Goal: Transaction & Acquisition: Purchase product/service

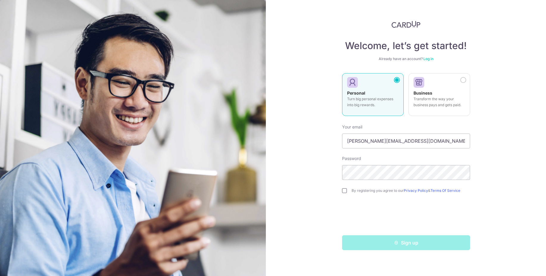
click at [345, 191] on input "checkbox" at bounding box center [344, 190] width 5 height 5
checkbox input "true"
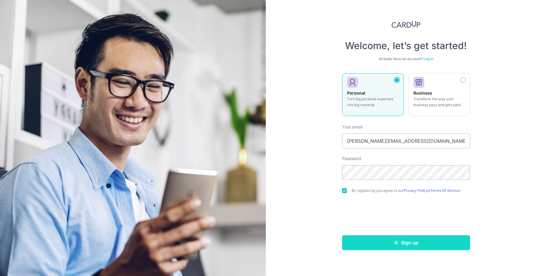
click at [398, 244] on icon "submit" at bounding box center [396, 243] width 5 height 5
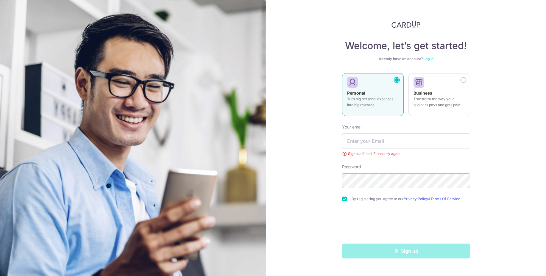
click at [428, 58] on link "Log in" at bounding box center [428, 59] width 10 height 4
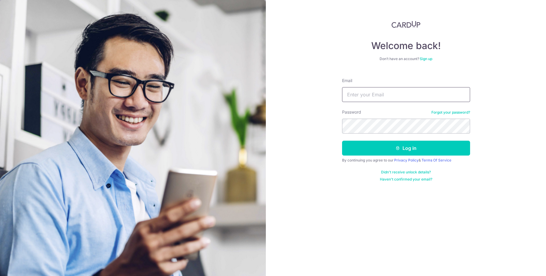
click at [361, 102] on body "Welcome back! Don’t have an account? Sign up Email Password Forgot your passwor…" at bounding box center [273, 138] width 546 height 276
type input "lee.yuanzheng@gmail.com"
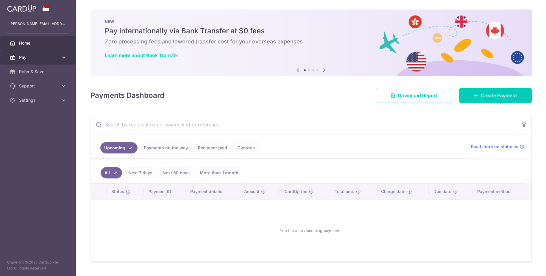
click at [62, 56] on icon at bounding box center [64, 57] width 6 height 6
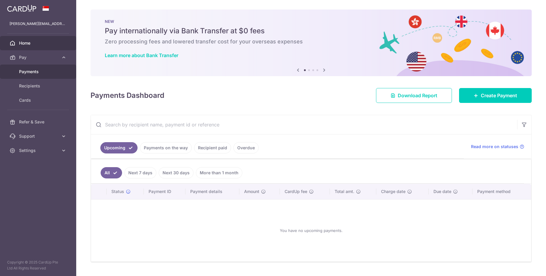
click at [43, 70] on span "Payments" at bounding box center [38, 72] width 39 height 6
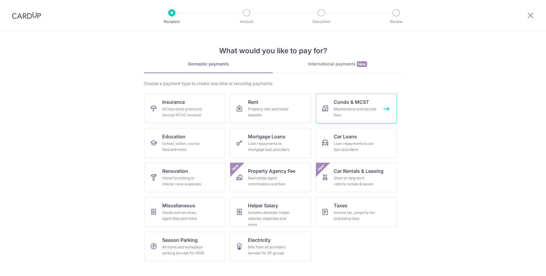
click at [330, 107] on link "Condo & MCST Maintenance and service fees" at bounding box center [356, 109] width 81 height 30
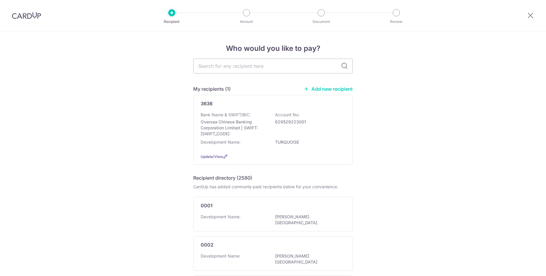
click at [319, 90] on link "Add new recipient" at bounding box center [328, 89] width 49 height 6
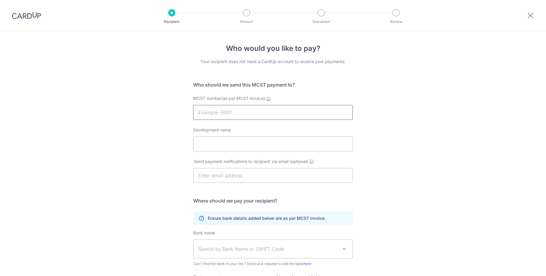
click at [231, 112] on input "MCST number(as per MCST invoice)" at bounding box center [273, 112] width 160 height 15
type input "2719"
drag, startPoint x: 459, startPoint y: 143, endPoint x: 413, endPoint y: 147, distance: 46.9
click at [450, 144] on div "Who would you like to pay? Your recipient does not need a CardUp account to rec…" at bounding box center [273, 188] width 546 height 315
click at [233, 136] on div "Development name" at bounding box center [273, 139] width 160 height 24
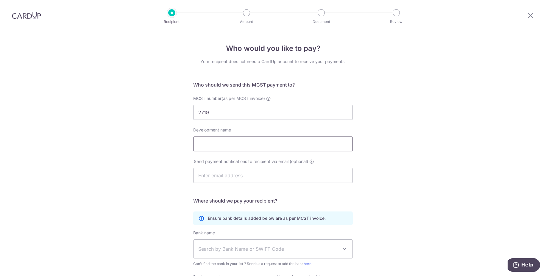
click at [235, 141] on input "Development name" at bounding box center [273, 144] width 160 height 15
paste input "Savills Property Management Pte Ltd"
type input "Savills Property Management Pte Ltd"
click at [216, 175] on input "text" at bounding box center [273, 175] width 160 height 15
type input "lee.yuanzheng@gmail.com"
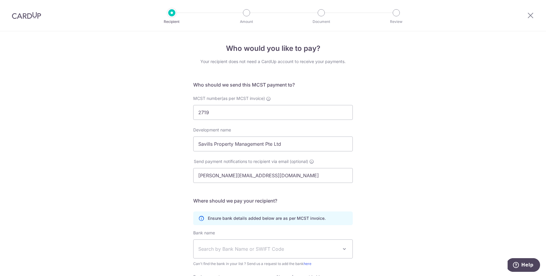
click at [398, 194] on div "Who would you like to pay? Your recipient does not need a CardUp account to rec…" at bounding box center [273, 188] width 546 height 315
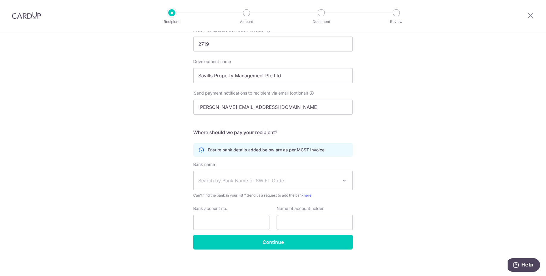
scroll to position [70, 0]
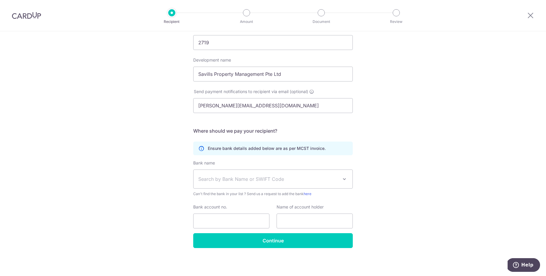
click at [283, 180] on span "Search by Bank Name or SWIFT Code" at bounding box center [268, 179] width 140 height 7
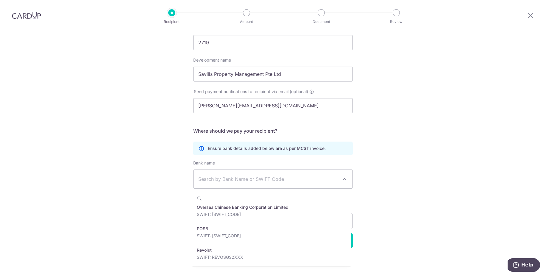
scroll to position [1056, 0]
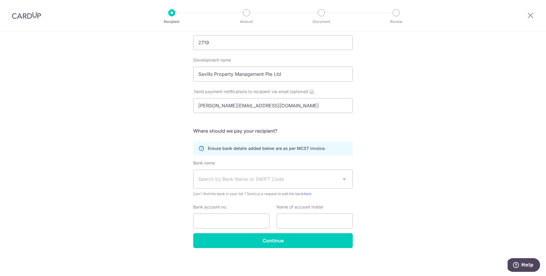
click at [398, 212] on div "Who would you like to pay? Your recipient does not need a CardUp account to rec…" at bounding box center [273, 118] width 546 height 315
click at [226, 179] on span "Search by Bank Name or SWIFT Code" at bounding box center [268, 179] width 140 height 7
click at [211, 178] on span "Search by Bank Name or SWIFT Code" at bounding box center [268, 179] width 140 height 7
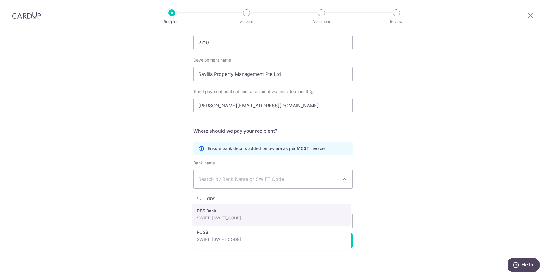
type input "dbs"
select select "6"
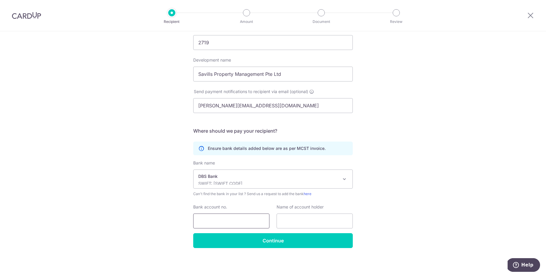
drag, startPoint x: 218, startPoint y: 219, endPoint x: 232, endPoint y: 221, distance: 14.7
click at [218, 219] on input "Bank account no." at bounding box center [231, 221] width 76 height 15
type input "0039006047"
click at [301, 221] on input "text" at bounding box center [315, 221] width 76 height 15
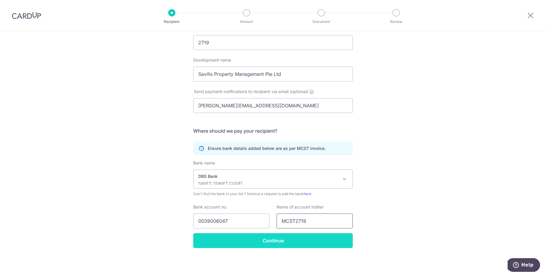
type input "MCST2719"
click at [274, 238] on input "Continue" at bounding box center [273, 240] width 160 height 15
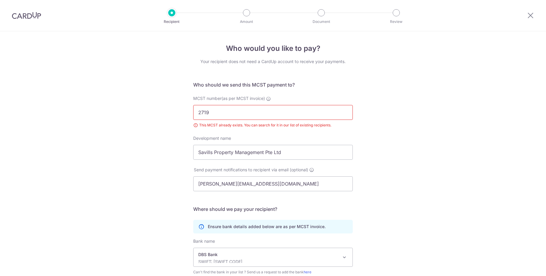
click at [35, 17] on img at bounding box center [26, 15] width 29 height 7
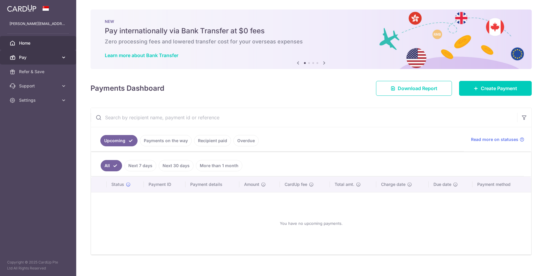
click at [42, 58] on span "Pay" at bounding box center [38, 57] width 39 height 6
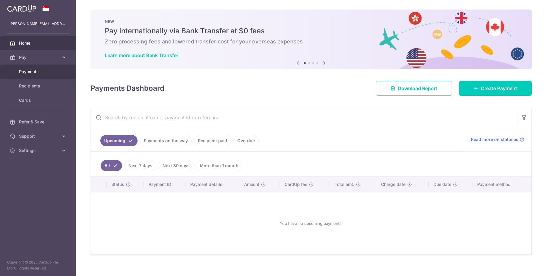
click at [37, 74] on span "Payments" at bounding box center [38, 72] width 39 height 6
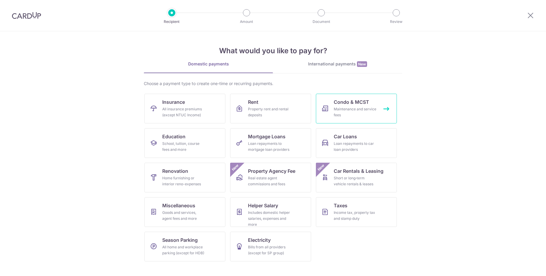
click at [331, 110] on link "Condo & MCST Maintenance and service fees" at bounding box center [356, 109] width 81 height 30
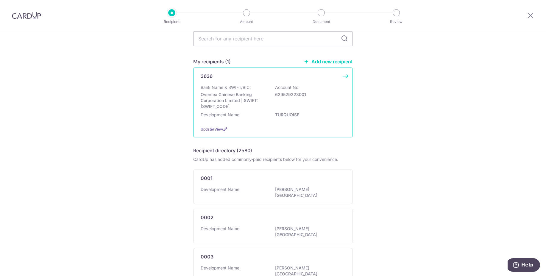
scroll to position [14, 0]
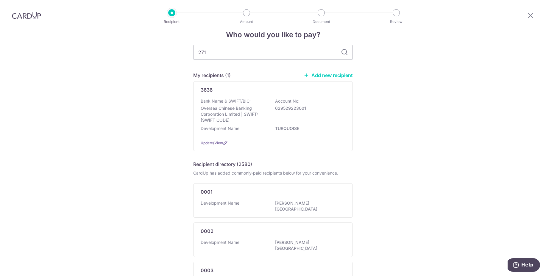
type input "2719"
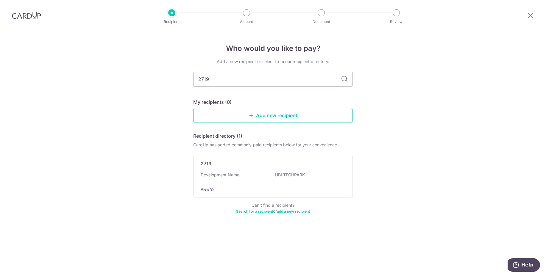
scroll to position [0, 0]
click at [295, 173] on p "UBI TECHPARK" at bounding box center [308, 175] width 67 height 6
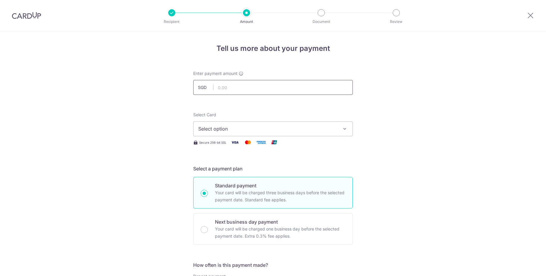
click at [255, 85] on input "text" at bounding box center [273, 87] width 160 height 15
type input "284.28"
click at [247, 126] on span "Select option" at bounding box center [267, 128] width 139 height 7
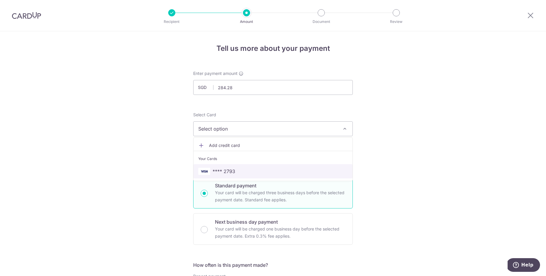
click at [230, 174] on span "**** 2793" at bounding box center [224, 171] width 23 height 7
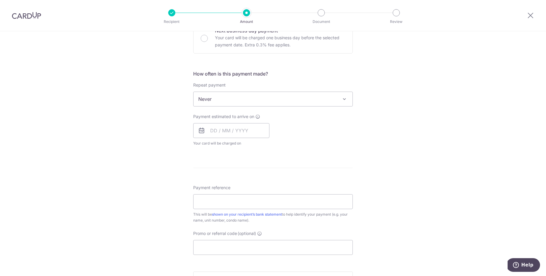
scroll to position [225, 0]
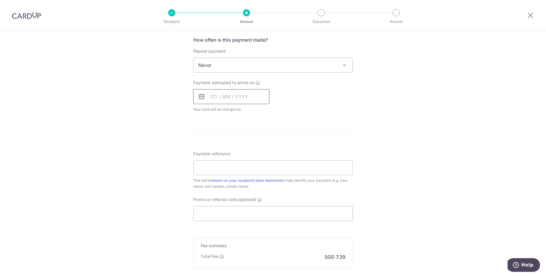
click at [227, 103] on input "text" at bounding box center [231, 96] width 76 height 15
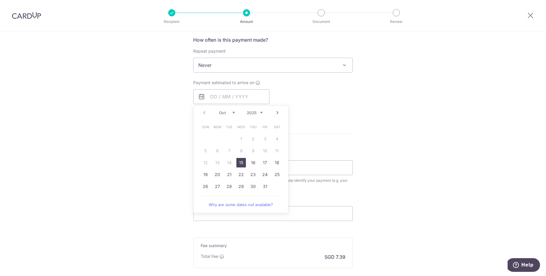
click at [240, 163] on link "15" at bounding box center [241, 163] width 10 height 10
type input "15/10/2025"
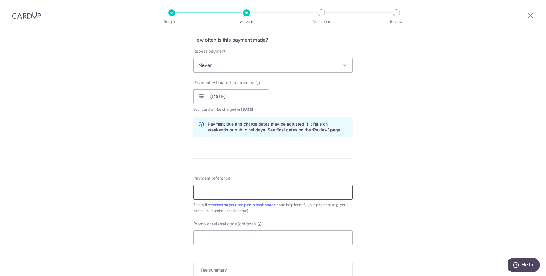
click at [241, 195] on input "Payment reference" at bounding box center [273, 192] width 160 height 15
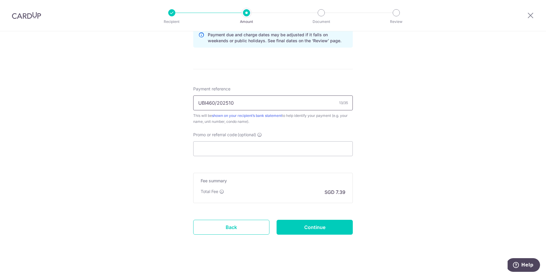
scroll to position [318, 0]
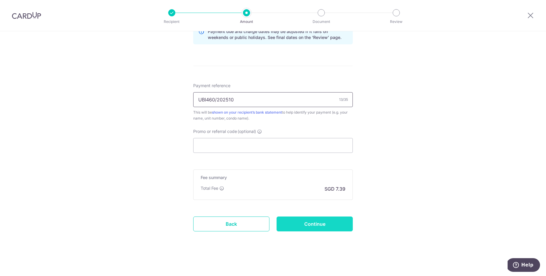
type input "UBI460/202510"
drag, startPoint x: 326, startPoint y: 229, endPoint x: 333, endPoint y: 228, distance: 7.6
click at [326, 229] on input "Continue" at bounding box center [315, 224] width 76 height 15
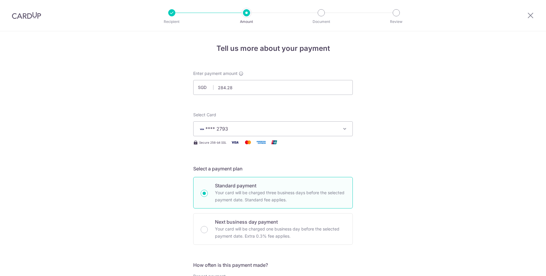
scroll to position [326, 0]
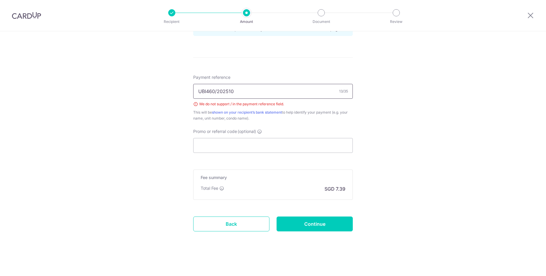
click at [216, 90] on input "UBI460/202510" at bounding box center [273, 91] width 160 height 15
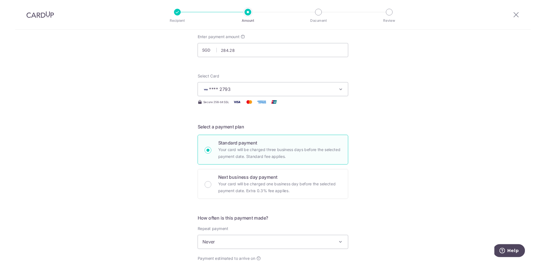
scroll to position [37, 0]
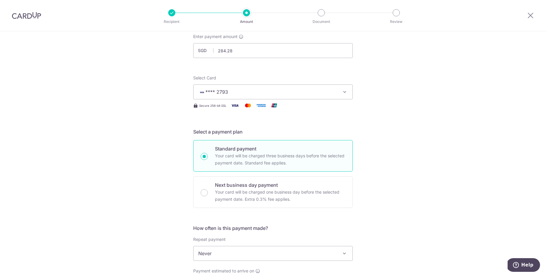
type input "UBI460 202510"
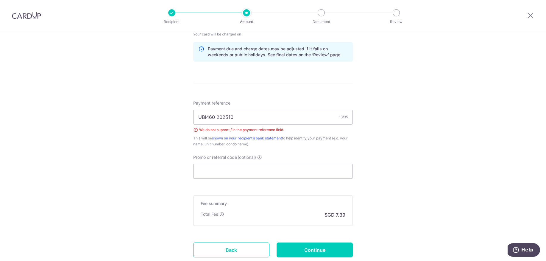
scroll to position [342, 0]
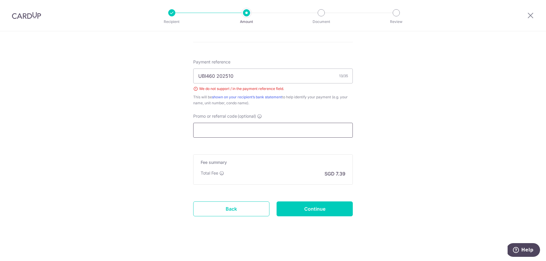
click at [261, 127] on input "Promo or referral code (optional)" at bounding box center [273, 130] width 160 height 15
paste input "OCBC195"
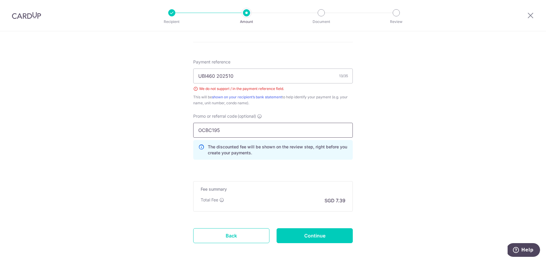
type input "OCBC195"
click at [304, 239] on input "Continue" at bounding box center [315, 235] width 76 height 15
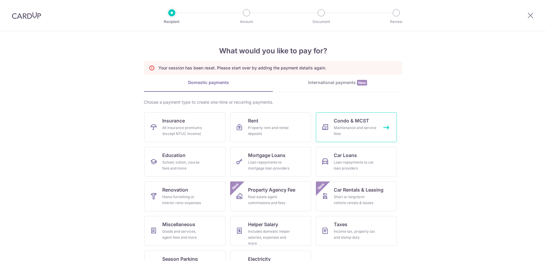
click at [355, 123] on span "Condo & MCST" at bounding box center [351, 120] width 35 height 7
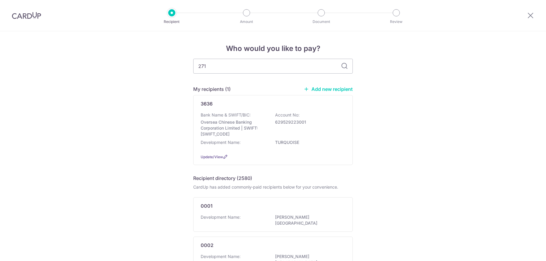
type input "2719"
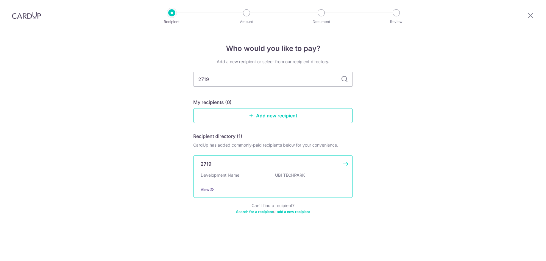
click at [250, 178] on div "Development Name: UBI TECHPARK" at bounding box center [273, 177] width 145 height 10
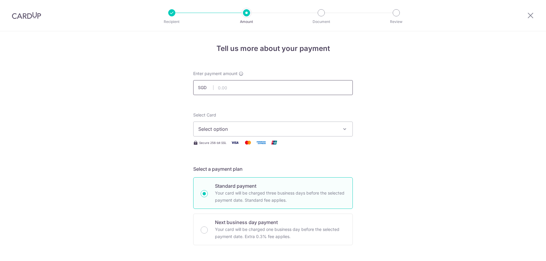
click at [243, 85] on input "text" at bounding box center [273, 87] width 160 height 15
type input "284.28"
click at [205, 132] on span "Select option" at bounding box center [267, 128] width 139 height 7
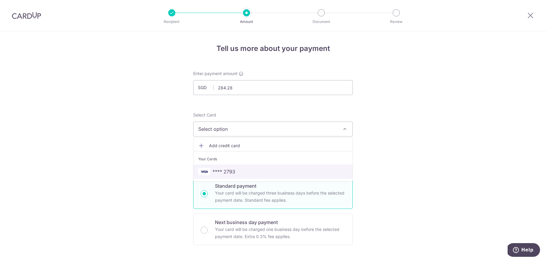
click at [222, 173] on span "**** 2793" at bounding box center [224, 171] width 23 height 7
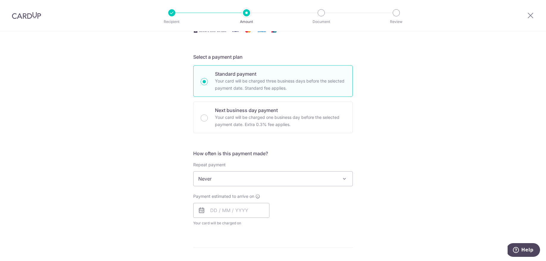
scroll to position [144, 0]
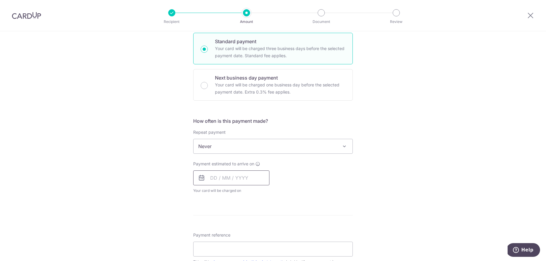
click at [231, 175] on input "text" at bounding box center [231, 177] width 76 height 15
click at [243, 243] on link "15" at bounding box center [241, 244] width 10 height 10
type input "15/10/2025"
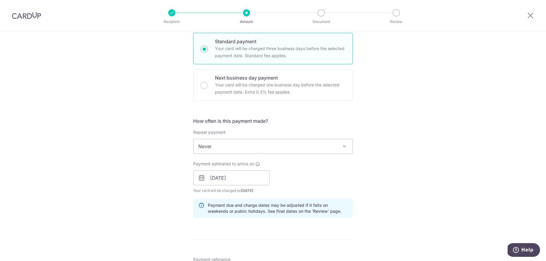
scroll to position [282, 0]
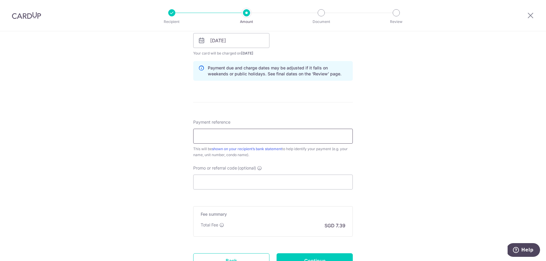
click at [255, 137] on input "Payment reference" at bounding box center [273, 136] width 160 height 15
type input "UBI460 202510"
click at [247, 182] on input "Promo or referral code (optional)" at bounding box center [273, 181] width 160 height 15
paste input "OCBC195"
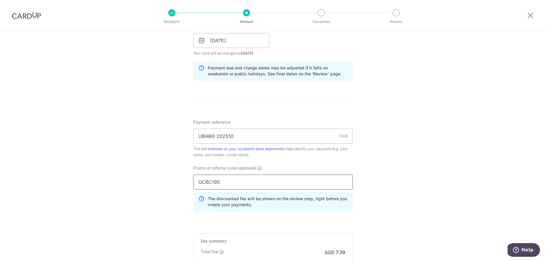
type input "OCBC195"
click at [409, 181] on div "Tell us more about your payment Enter payment amount SGD 284.28 284.28 Select C…" at bounding box center [273, 45] width 546 height 590
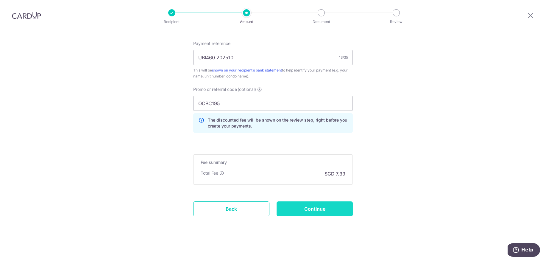
click at [332, 210] on input "Continue" at bounding box center [315, 208] width 76 height 15
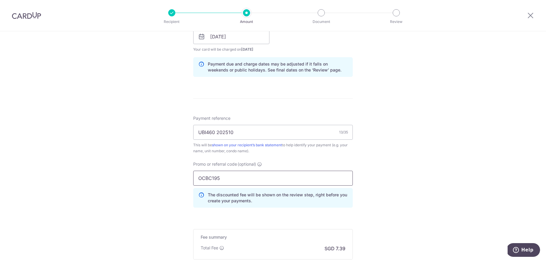
scroll to position [285, 0]
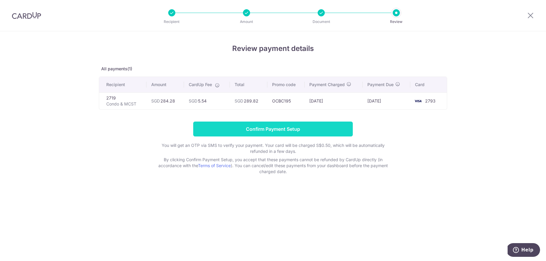
click at [278, 131] on input "Confirm Payment Setup" at bounding box center [273, 128] width 160 height 15
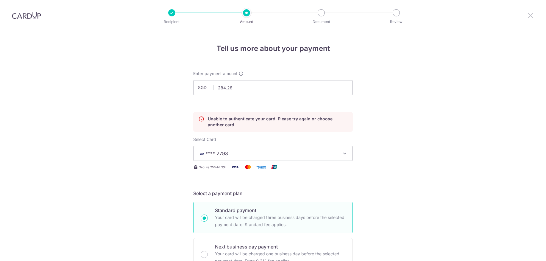
click at [531, 14] on icon at bounding box center [530, 15] width 7 height 7
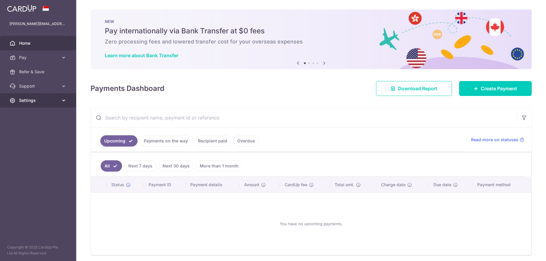
click at [56, 99] on span "Settings" at bounding box center [38, 100] width 39 height 6
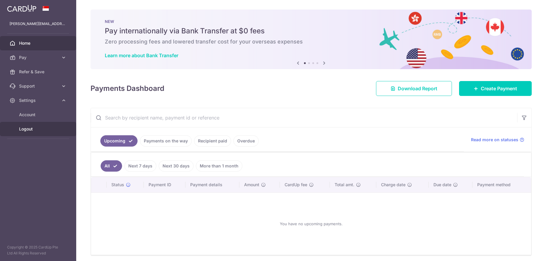
click at [27, 131] on span "Logout" at bounding box center [38, 129] width 39 height 6
